Goal: Information Seeking & Learning: Find specific fact

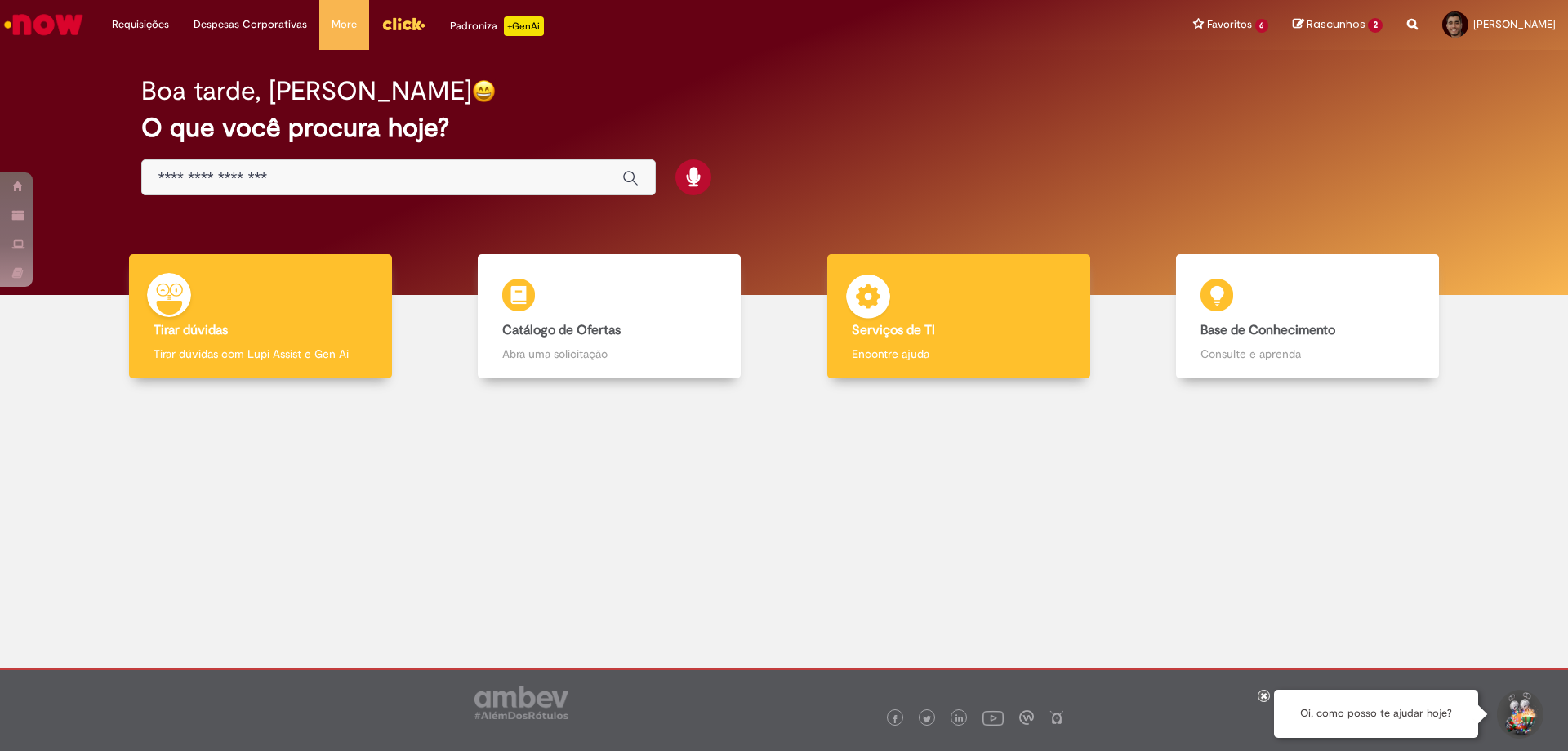
click at [999, 328] on h4 "Serviços de TI" at bounding box center [958, 331] width 214 height 15
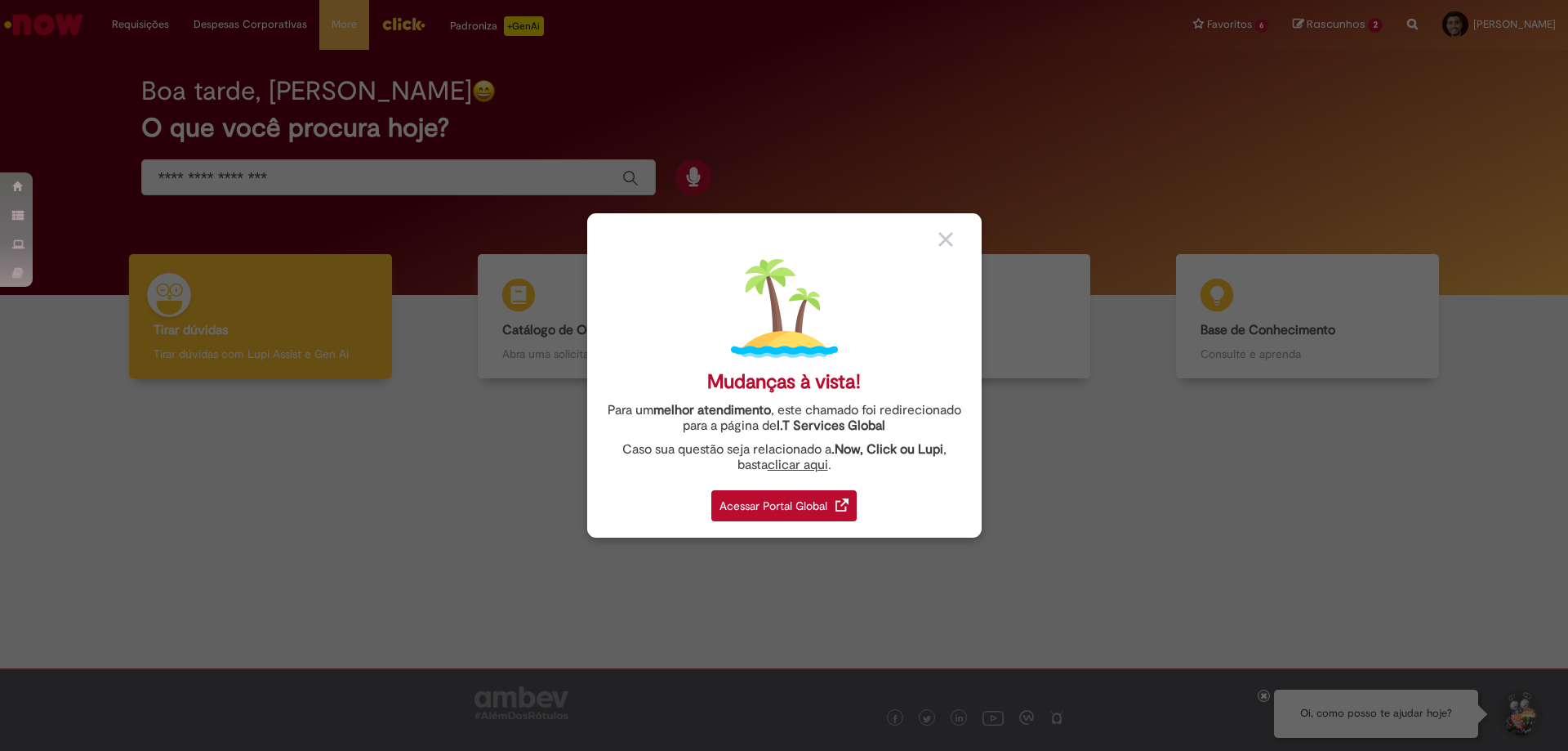
click at [792, 504] on div "Acessar Portal Global" at bounding box center [783, 506] width 145 height 31
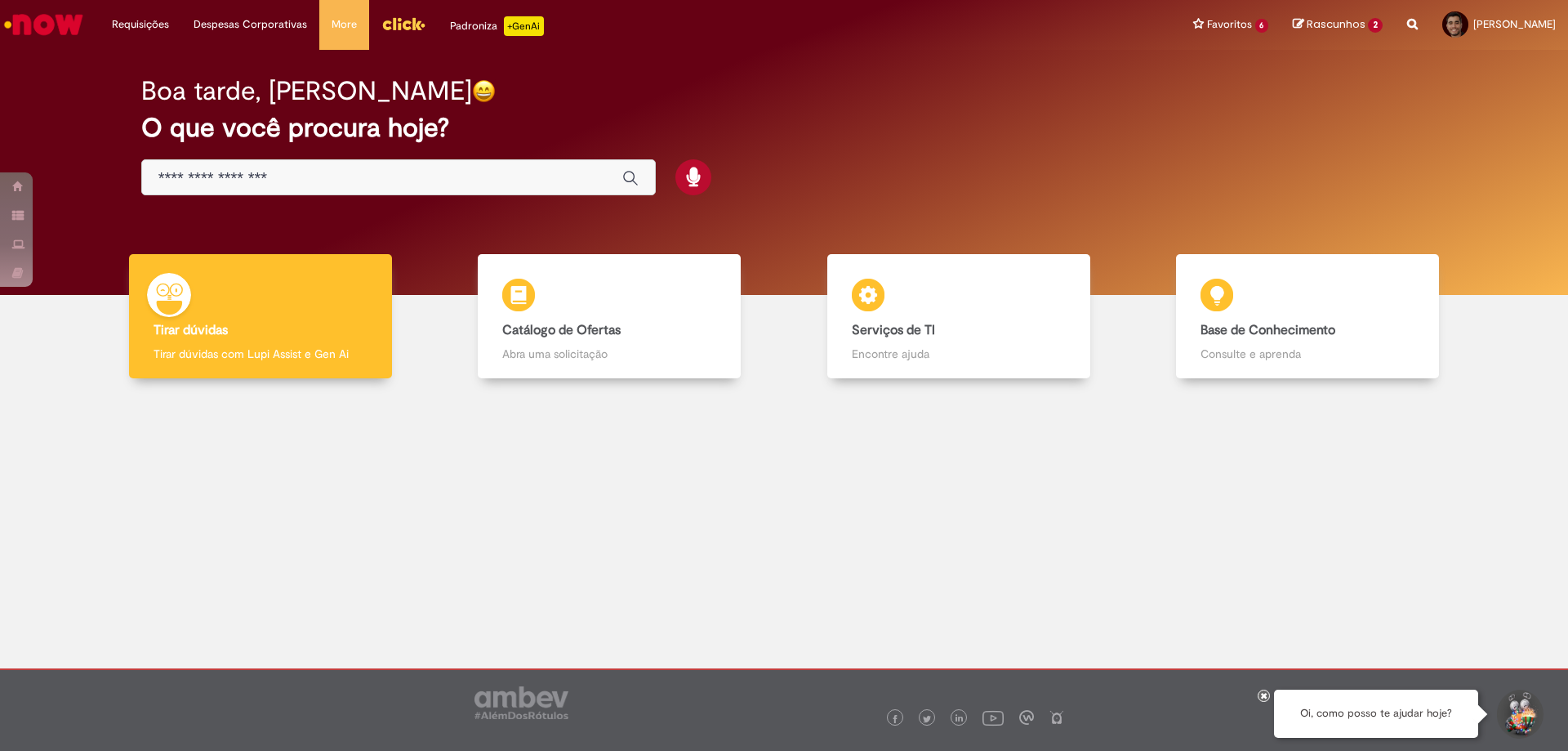
click at [440, 179] on input "Basta digitar aqui" at bounding box center [382, 179] width 447 height 18
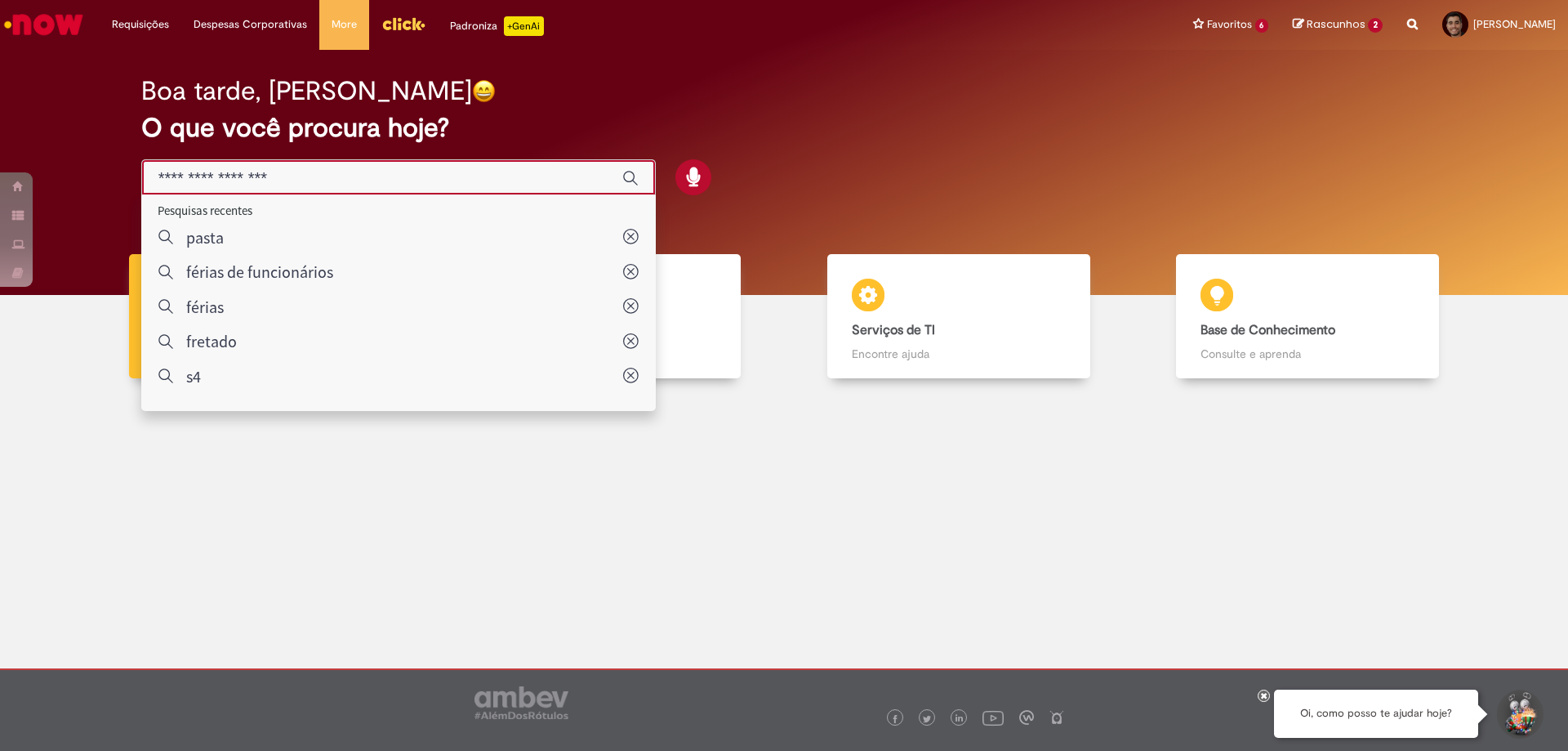
type input "*"
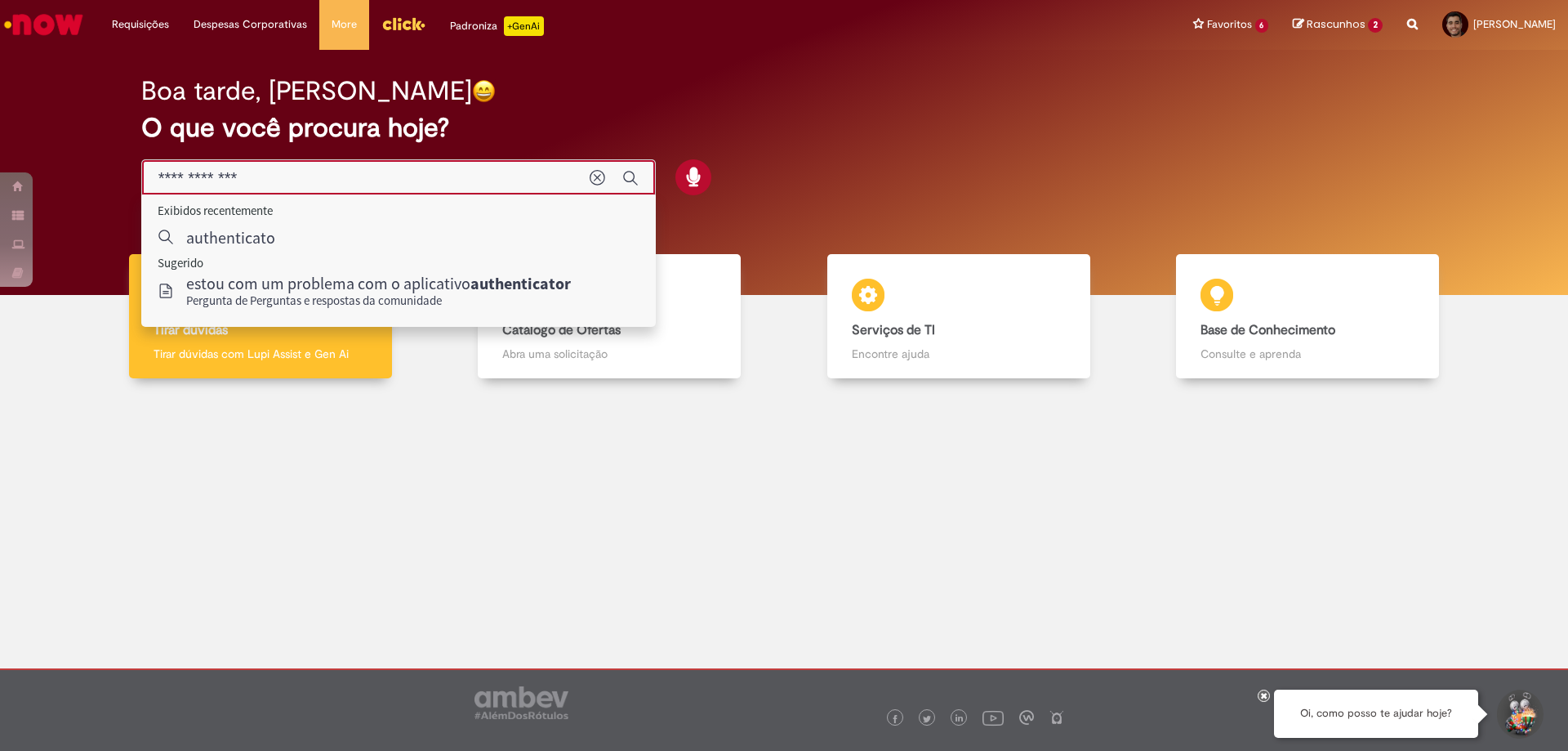
type input "**********"
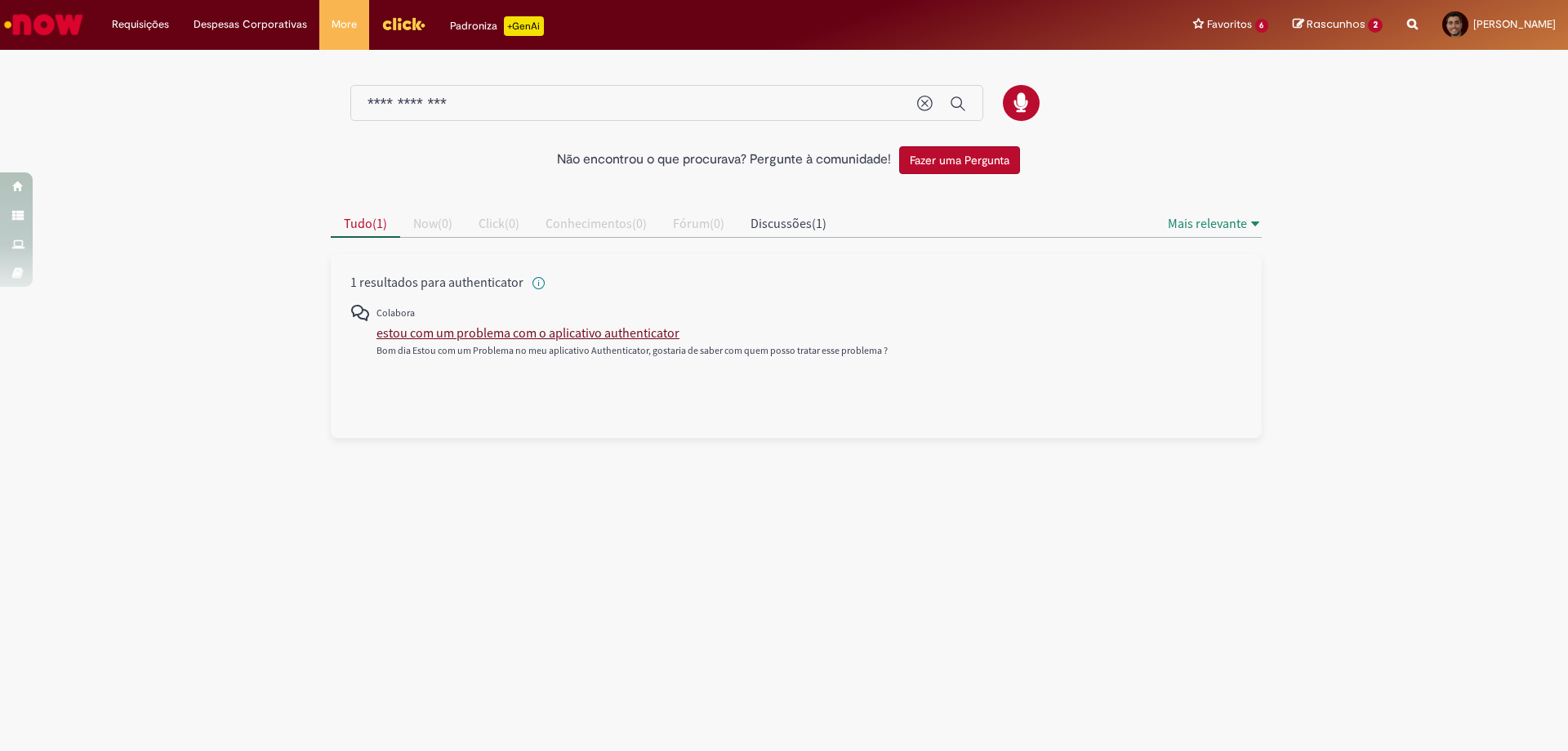
click at [566, 336] on div "estou com um problema com o aplicativo authenticator" at bounding box center [528, 333] width 303 height 17
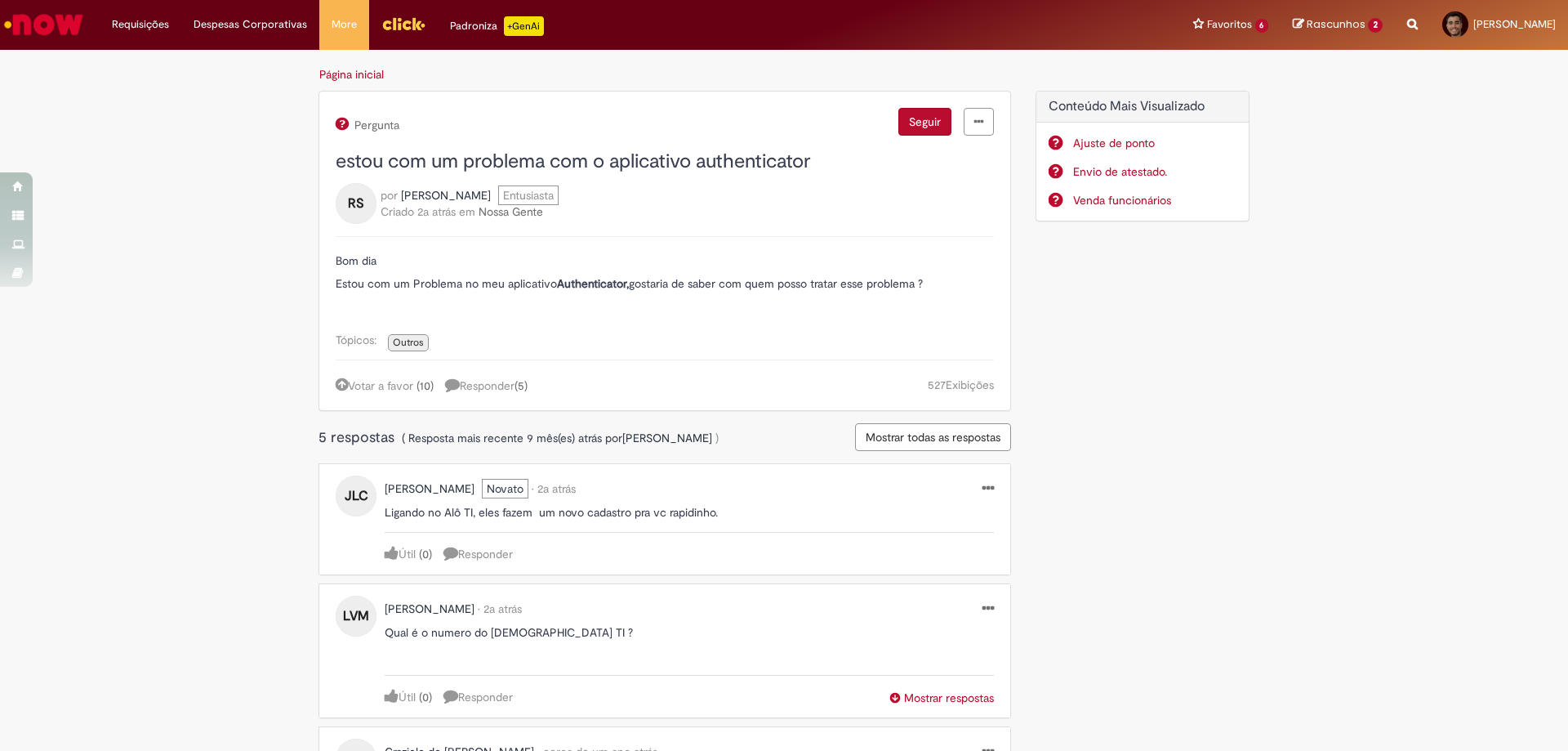
click at [221, 252] on div "Página inicial BMP Created with Sketch. BMP ZIP Created with Sketch. ZIP XLS Cr…" at bounding box center [784, 659] width 1568 height 1200
